Goal: Task Accomplishment & Management: Use online tool/utility

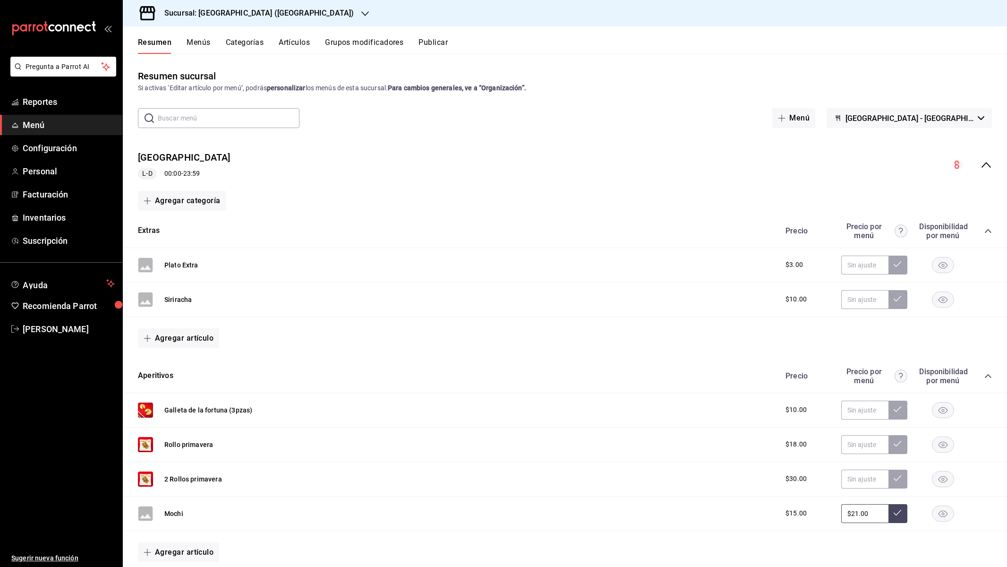
click at [525, 152] on div "[GEOGRAPHIC_DATA] L-D 00:00 - 23:59" at bounding box center [565, 165] width 884 height 44
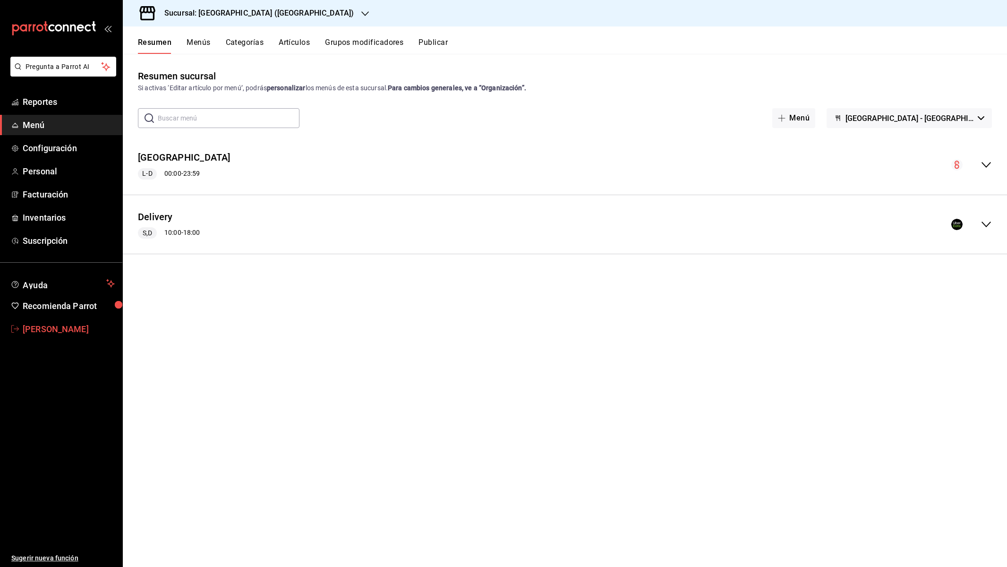
click at [70, 328] on span "[PERSON_NAME]" at bounding box center [69, 329] width 92 height 13
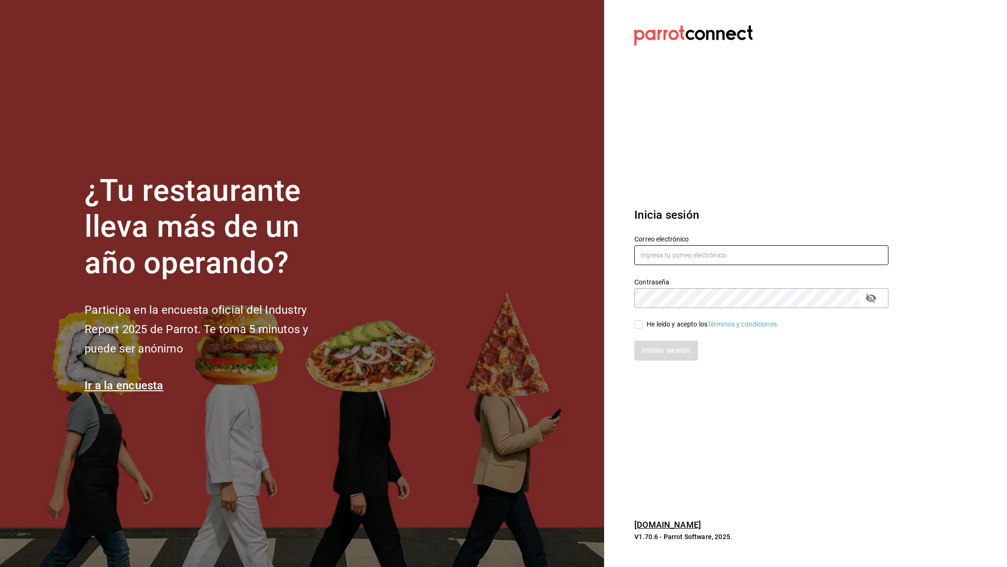
click at [736, 250] on input "text" at bounding box center [761, 255] width 254 height 20
type input "[PERSON_NAME]"
type input "[EMAIL_ADDRESS][DOMAIN_NAME]"
click at [670, 321] on div "He leído y acepto los Términos y condiciones." at bounding box center [713, 324] width 132 height 10
click at [643, 321] on input "He leído y acepto los Términos y condiciones." at bounding box center [638, 324] width 9 height 9
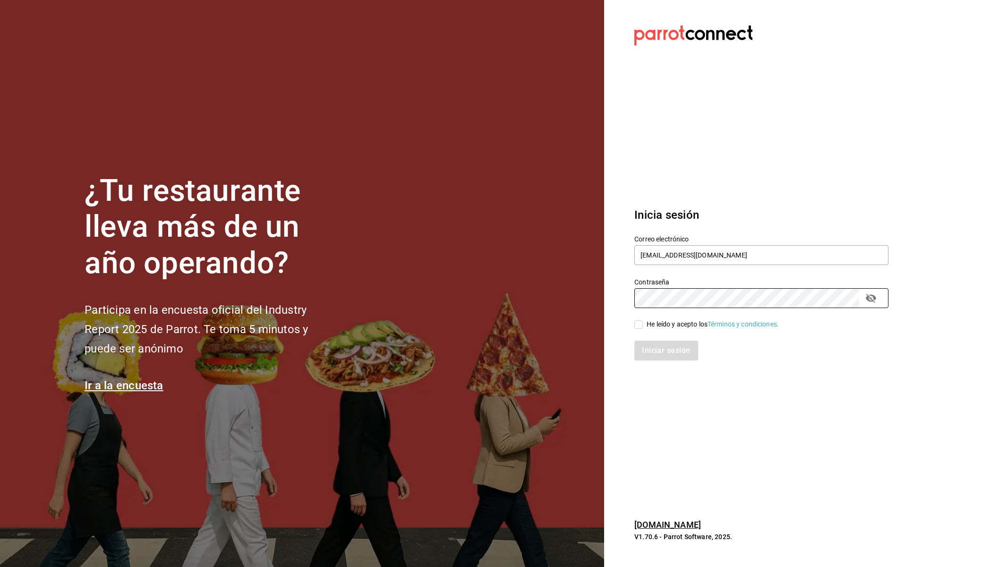
checkbox input "true"
click at [671, 354] on button "Iniciar sesión" at bounding box center [666, 351] width 64 height 20
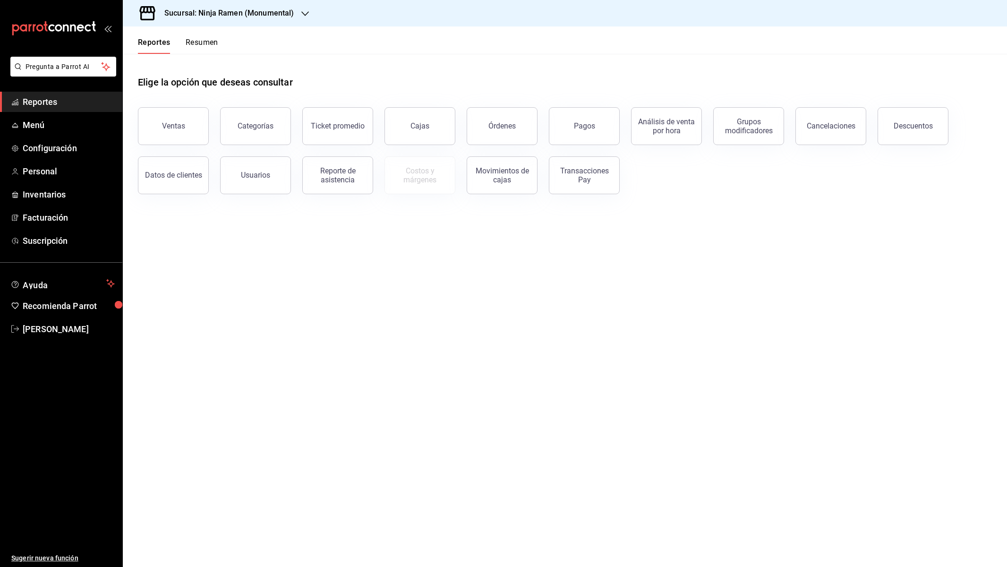
click at [306, 18] on div "Sucursal: Ninja Ramen (Monumental)" at bounding box center [221, 13] width 182 height 26
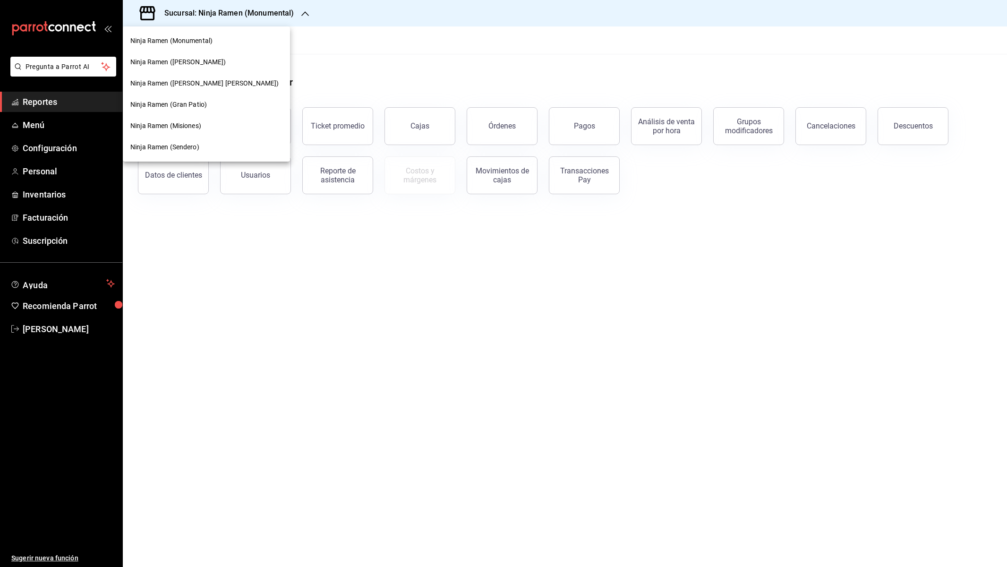
click at [218, 88] on div "Ninja Ramen (Gómez Morín)" at bounding box center [206, 83] width 167 height 21
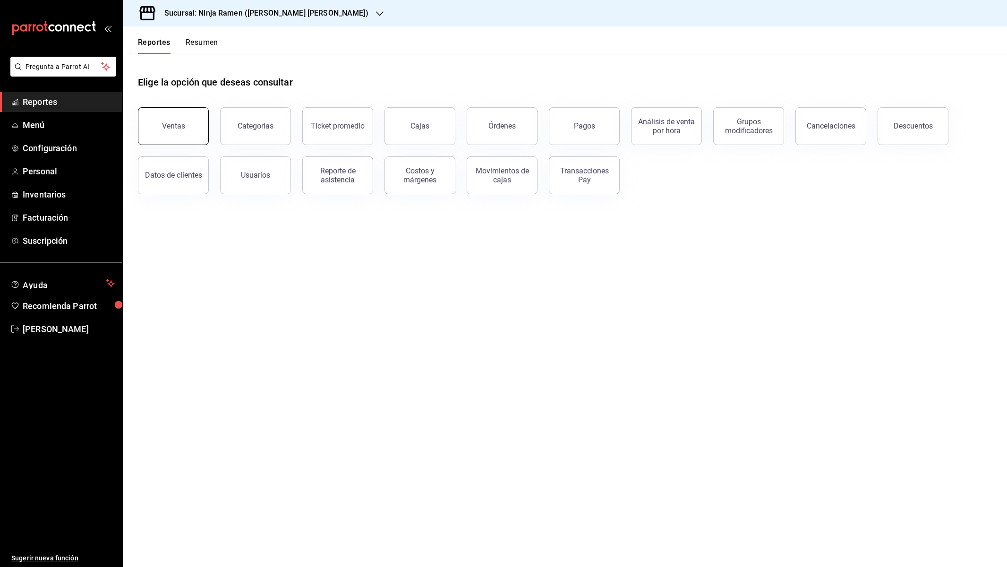
click at [197, 131] on button "Ventas" at bounding box center [173, 126] width 71 height 38
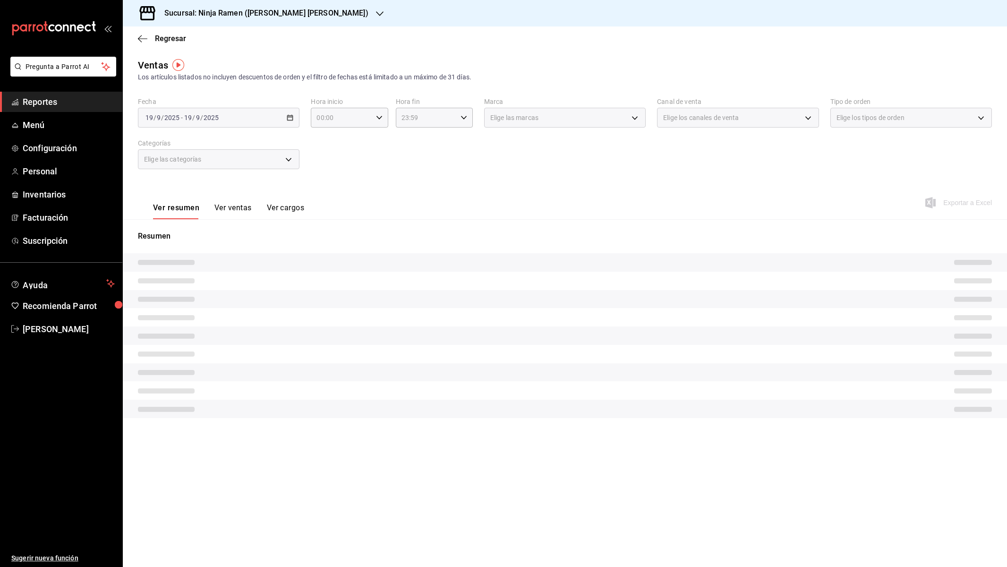
click at [231, 210] on button "Ver ventas" at bounding box center [232, 211] width 37 height 16
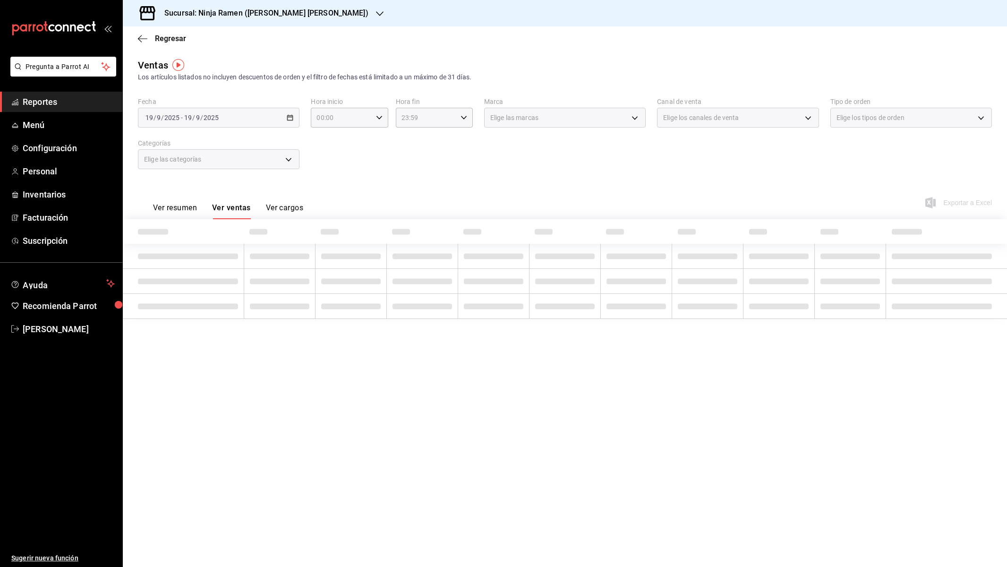
click at [277, 210] on button "Ver cargos" at bounding box center [285, 211] width 38 height 16
click at [247, 212] on button "Ver ventas" at bounding box center [230, 211] width 37 height 16
click at [288, 210] on button "Ver cargos" at bounding box center [285, 211] width 38 height 16
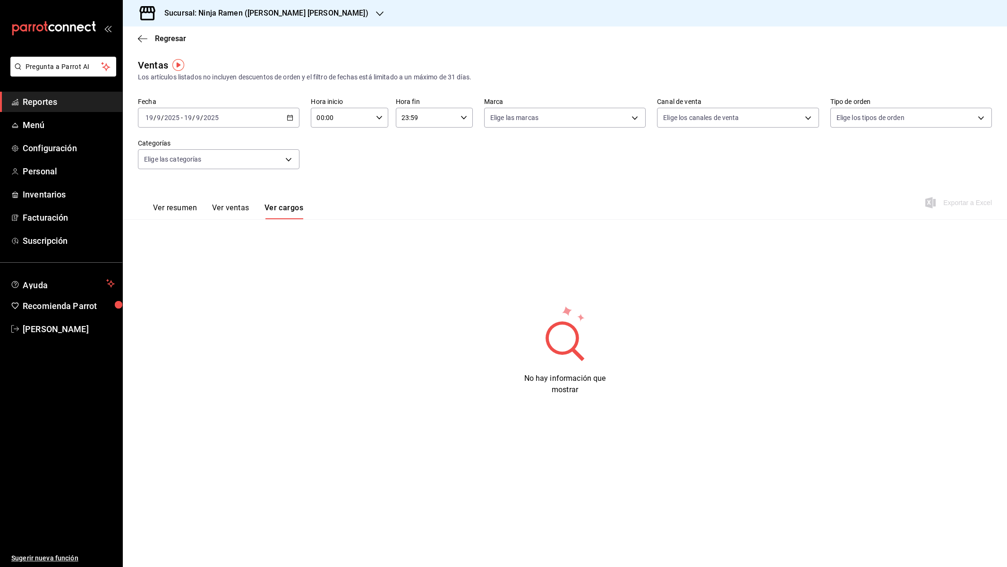
click at [231, 197] on div "Ver resumen Ver ventas Ver cargos" at bounding box center [220, 205] width 165 height 27
click at [232, 208] on button "Ver ventas" at bounding box center [230, 211] width 37 height 16
click at [146, 34] on icon "button" at bounding box center [142, 38] width 9 height 9
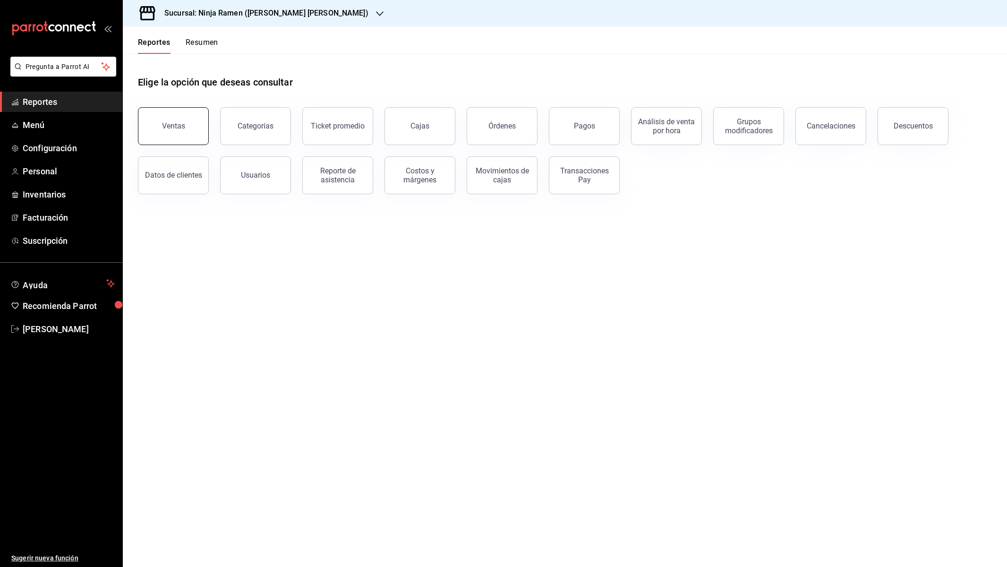
click at [181, 127] on div "Ventas" at bounding box center [173, 125] width 23 height 9
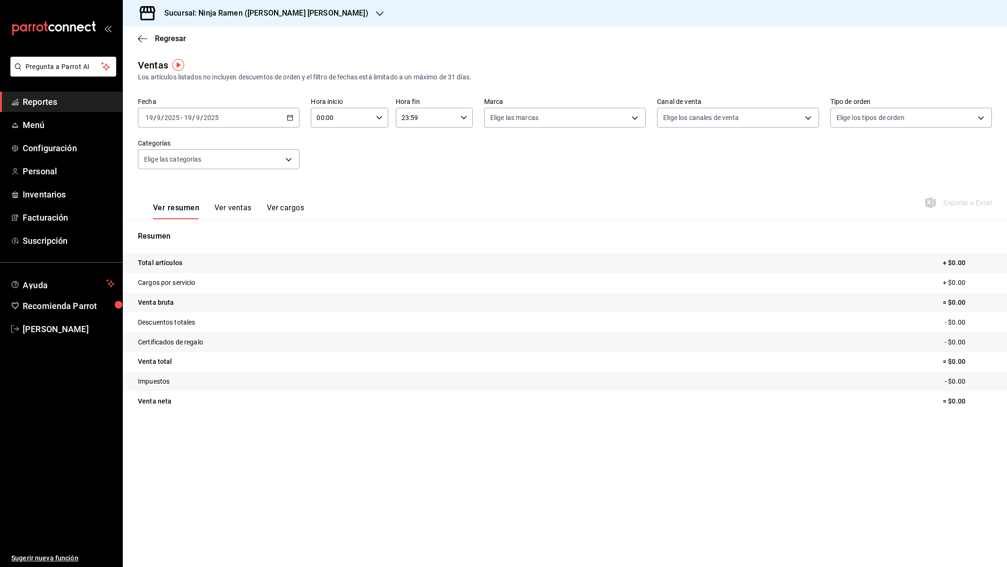
click at [225, 206] on button "Ver ventas" at bounding box center [232, 211] width 37 height 16
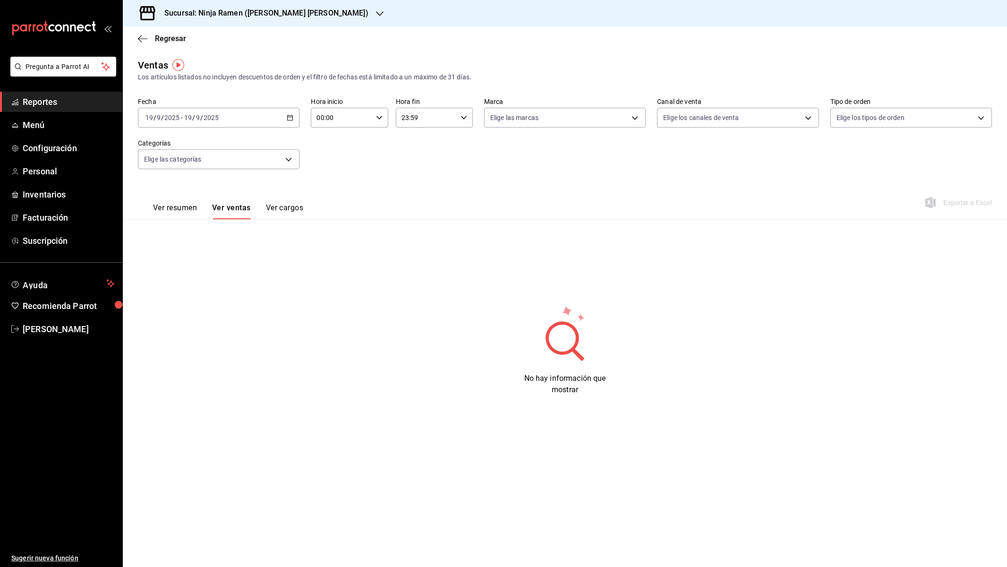
click at [288, 110] on div "2025-09-19 19 / 9 / 2025 - 2025-09-19 19 / 9 / 2025" at bounding box center [219, 118] width 162 height 20
click at [189, 199] on li "Mes actual" at bounding box center [182, 209] width 88 height 21
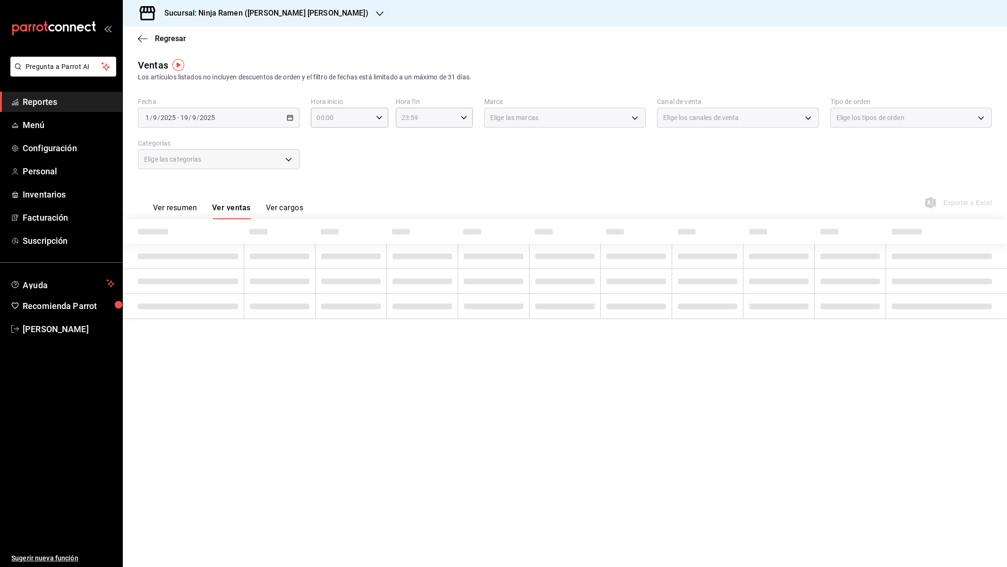
click at [252, 203] on div "Ver resumen Ver ventas Ver cargos" at bounding box center [228, 211] width 150 height 16
click at [280, 203] on button "Ver cargos" at bounding box center [285, 211] width 38 height 16
click at [220, 203] on button "Ver ventas" at bounding box center [230, 211] width 37 height 16
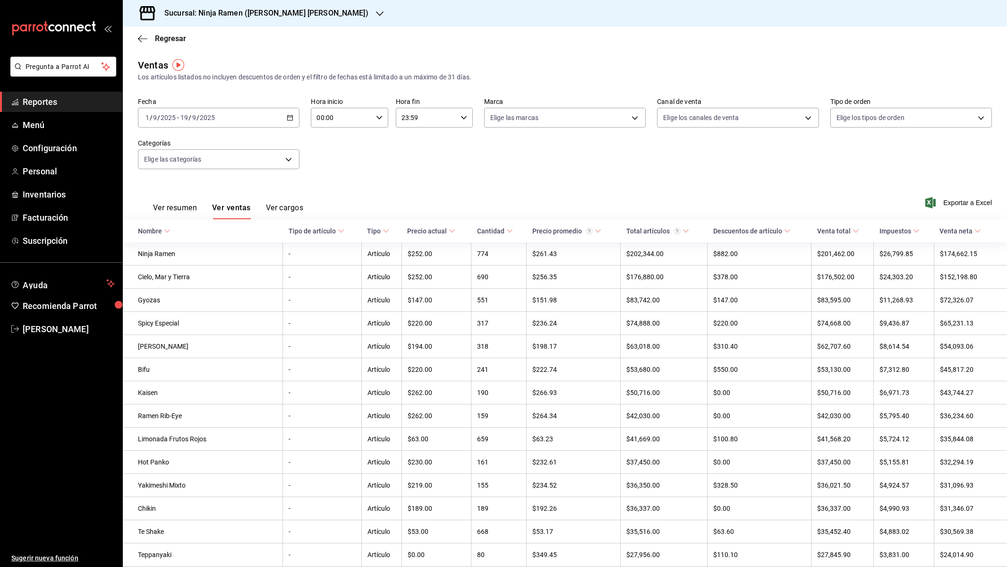
click at [443, 169] on div "Fecha 2025-09-01 1 / 9 / 2025 - 2025-09-19 19 / 9 / 2025 Hora inicio 00:00 Hora…" at bounding box center [565, 138] width 854 height 83
click at [284, 159] on body "Pregunta a Parrot AI Reportes Menú Configuración Personal Inventarios Facturaci…" at bounding box center [503, 283] width 1007 height 567
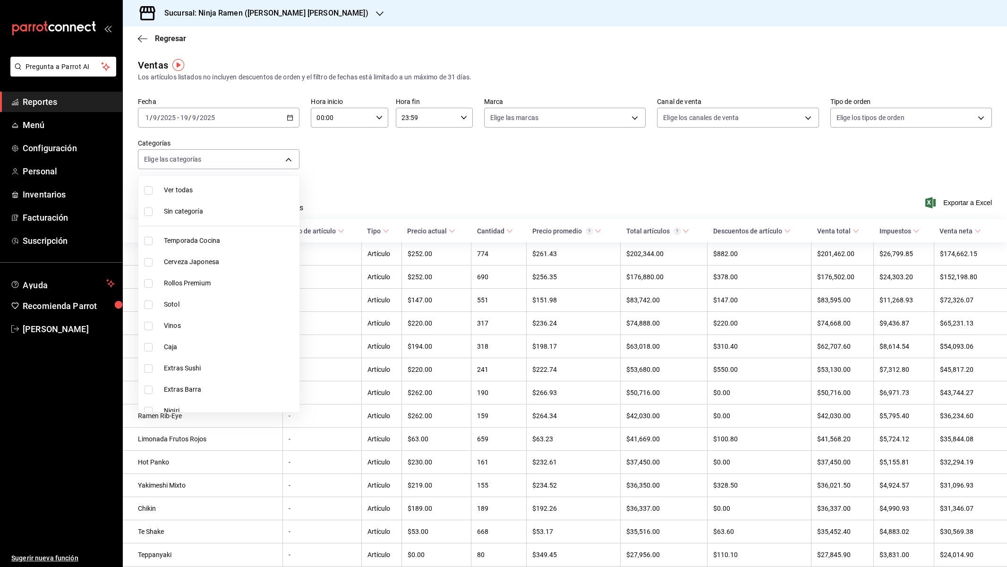
click at [361, 138] on div at bounding box center [503, 283] width 1007 height 567
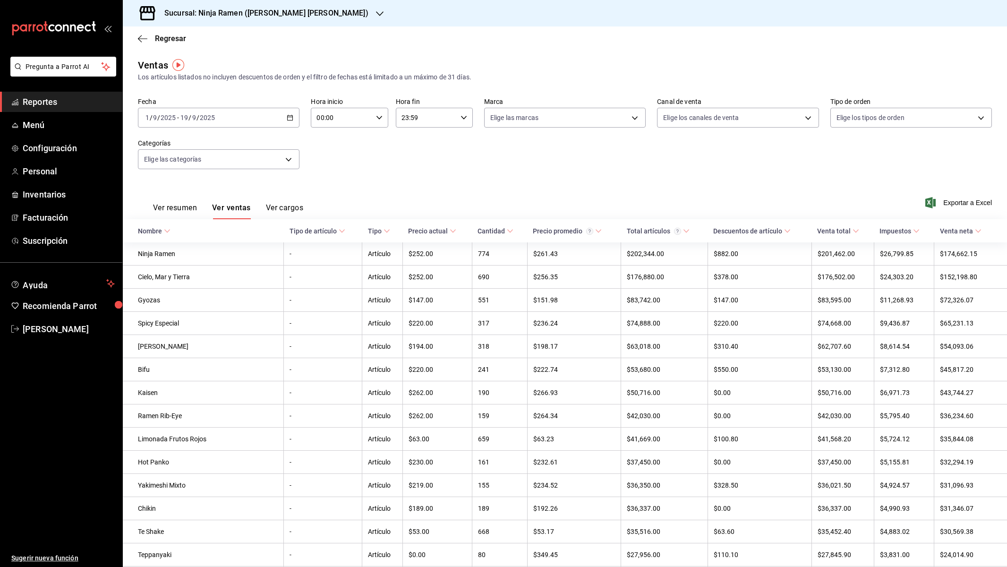
click at [505, 230] on div "Cantidad" at bounding box center [491, 231] width 27 height 8
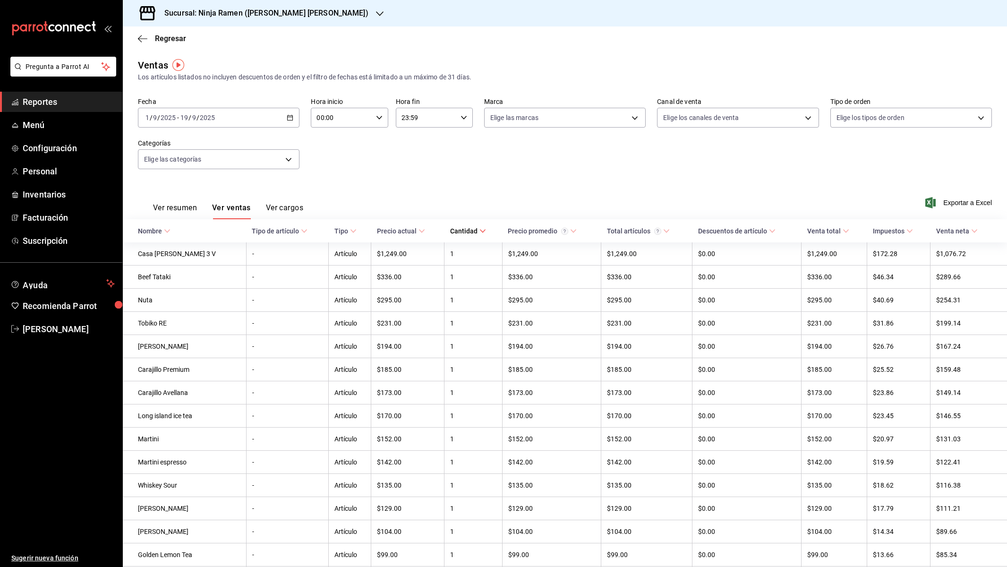
click at [481, 231] on th "Cantidad" at bounding box center [474, 230] width 58 height 23
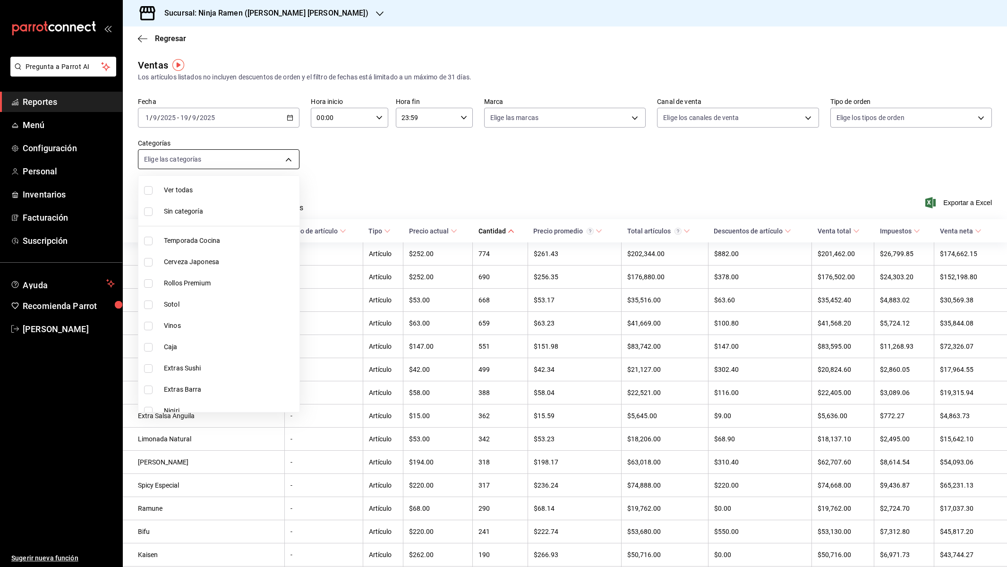
click at [291, 153] on body "Pregunta a Parrot AI Reportes Menú Configuración Personal Inventarios Facturaci…" at bounding box center [503, 283] width 1007 height 567
click at [143, 238] on li "Temporada Cocina" at bounding box center [218, 240] width 161 height 21
type input "a6d8453b-1b24-46b9-a364-3ddf6ee9d922"
checkbox input "true"
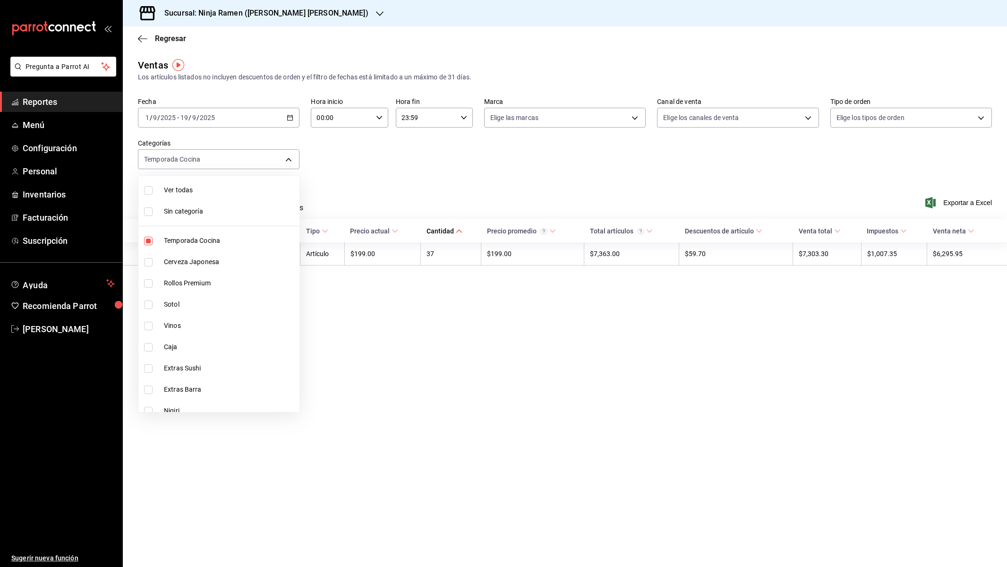
click at [375, 171] on div at bounding box center [503, 283] width 1007 height 567
click at [276, 155] on body "Pregunta a Parrot AI Reportes Menú Configuración Personal Inventarios Facturaci…" at bounding box center [503, 283] width 1007 height 567
click at [199, 261] on span "Rollos Premium" at bounding box center [230, 264] width 132 height 10
type input "a6d8453b-1b24-46b9-a364-3ddf6ee9d922,fe1fa83c-50ef-4120-a932-c96281191b99"
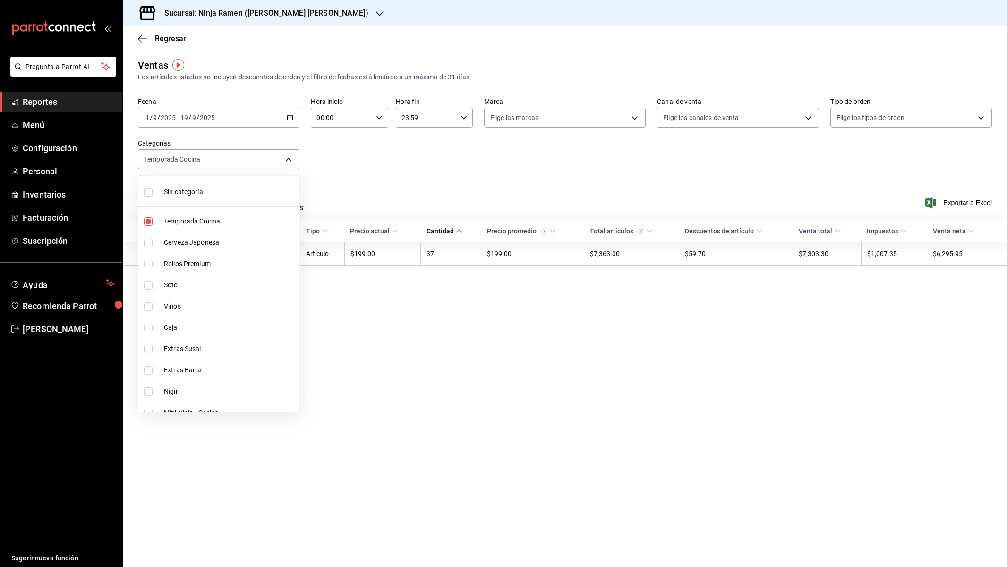
checkbox input "true"
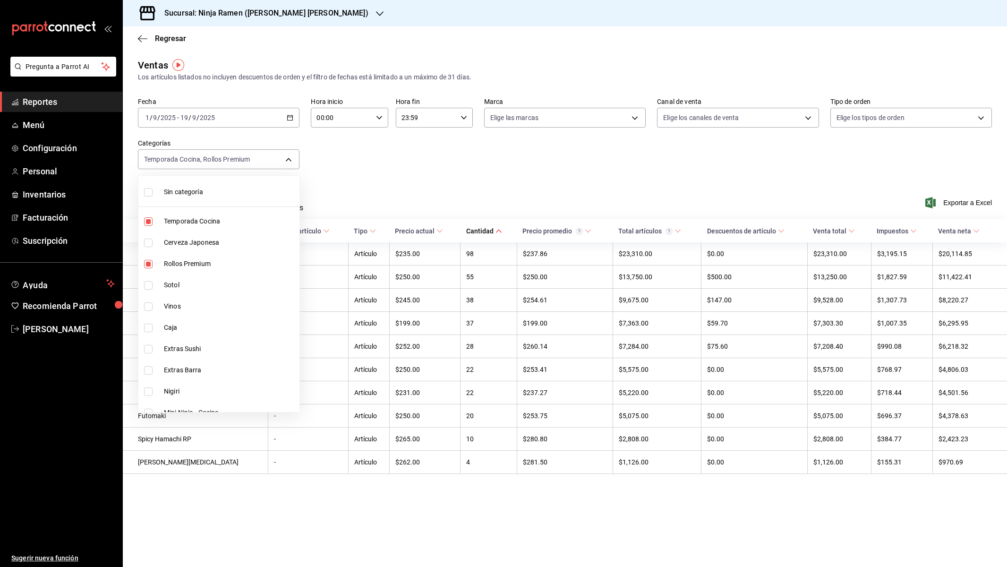
click at [411, 330] on div at bounding box center [503, 283] width 1007 height 567
